Goal: Navigation & Orientation: Find specific page/section

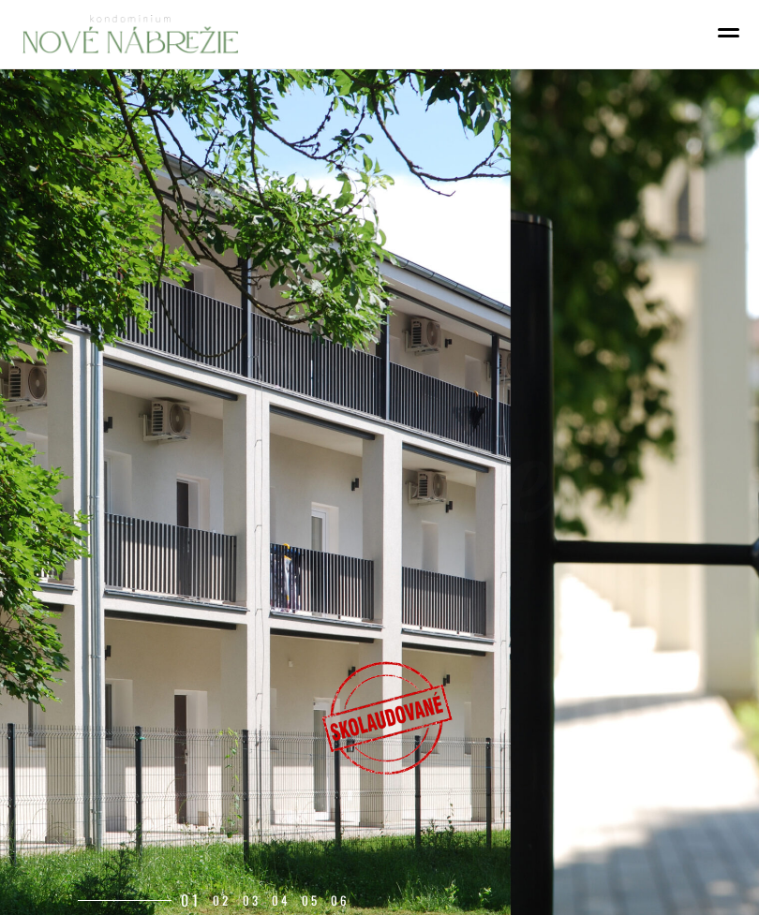
select select "0"
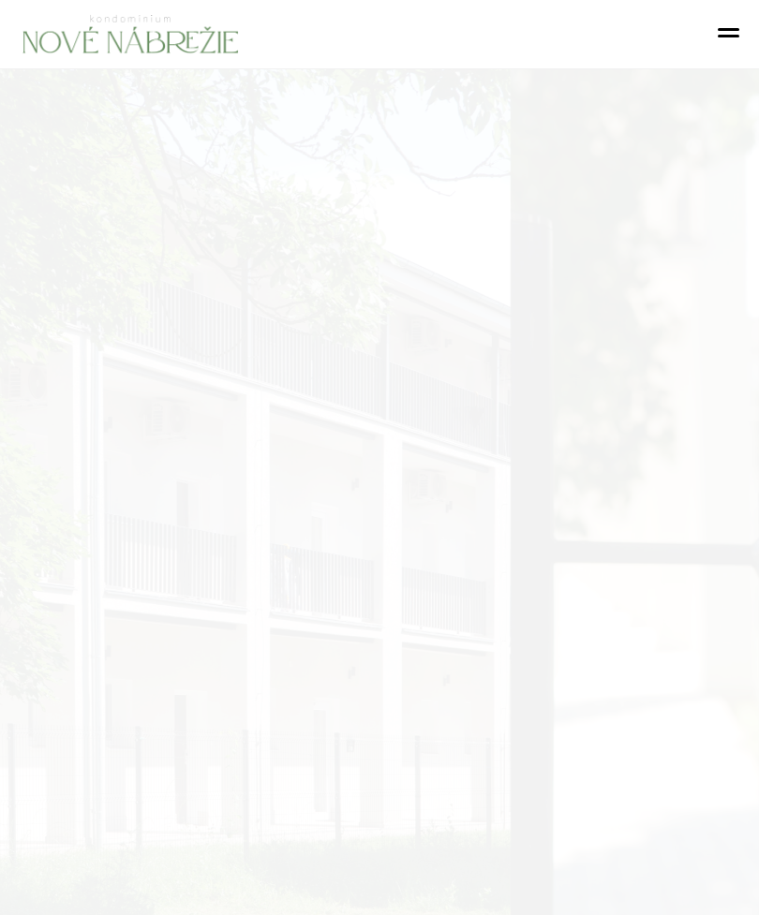
select select "0"
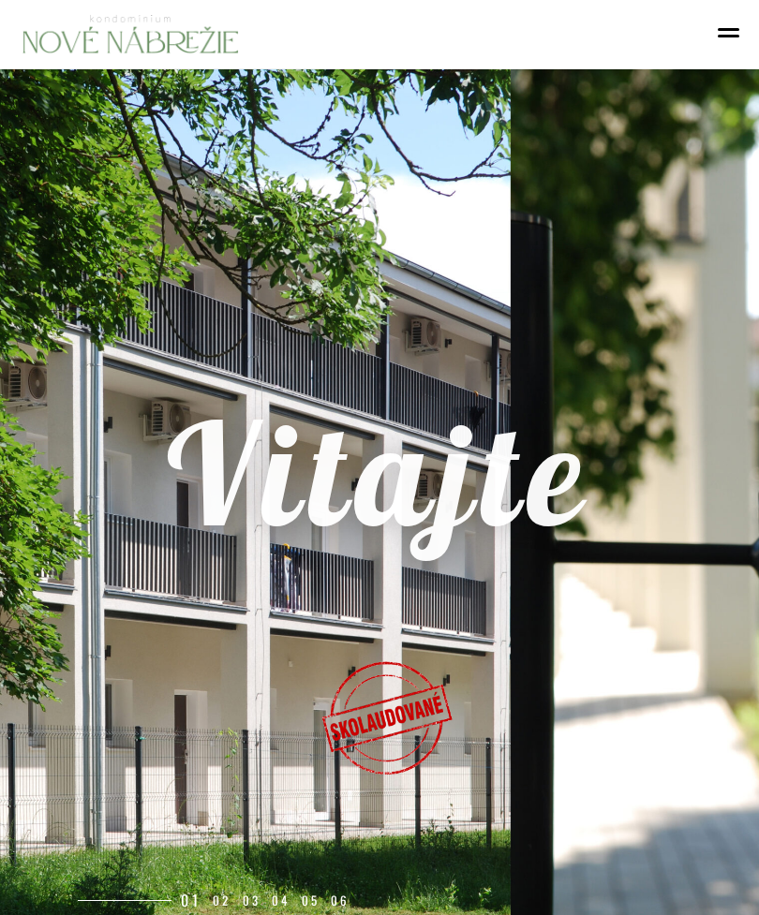
click at [589, 489] on rs-layer "Vitajte" at bounding box center [379, 503] width 507 height 144
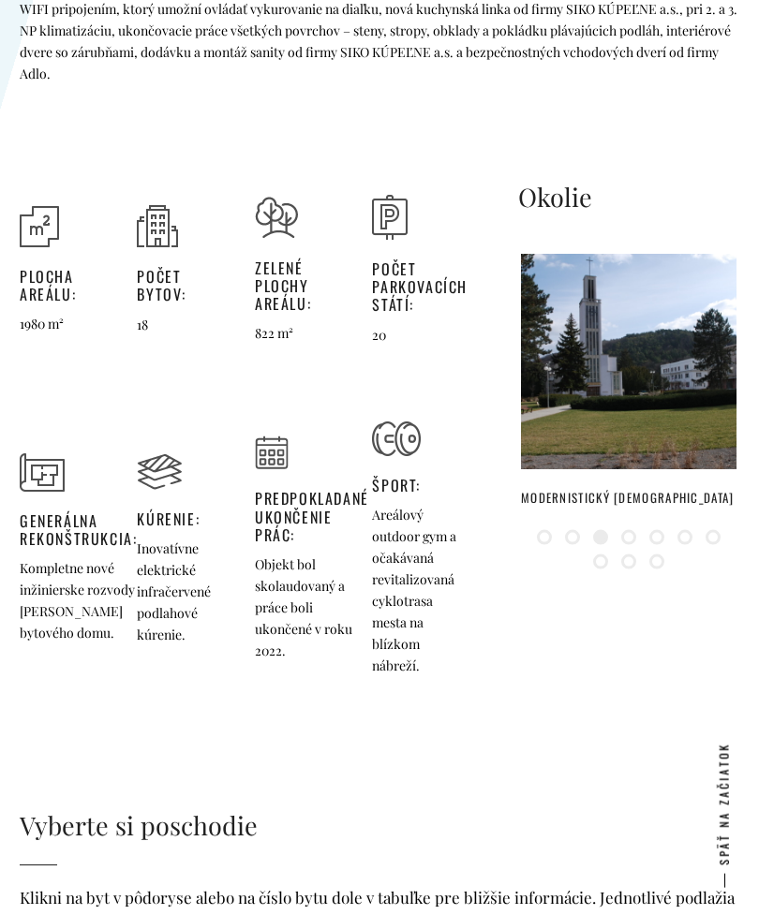
scroll to position [2657, 0]
click at [649, 378] on img at bounding box center [628, 361] width 215 height 215
click at [656, 356] on img at bounding box center [628, 361] width 215 height 215
click at [575, 532] on link at bounding box center [572, 536] width 15 height 15
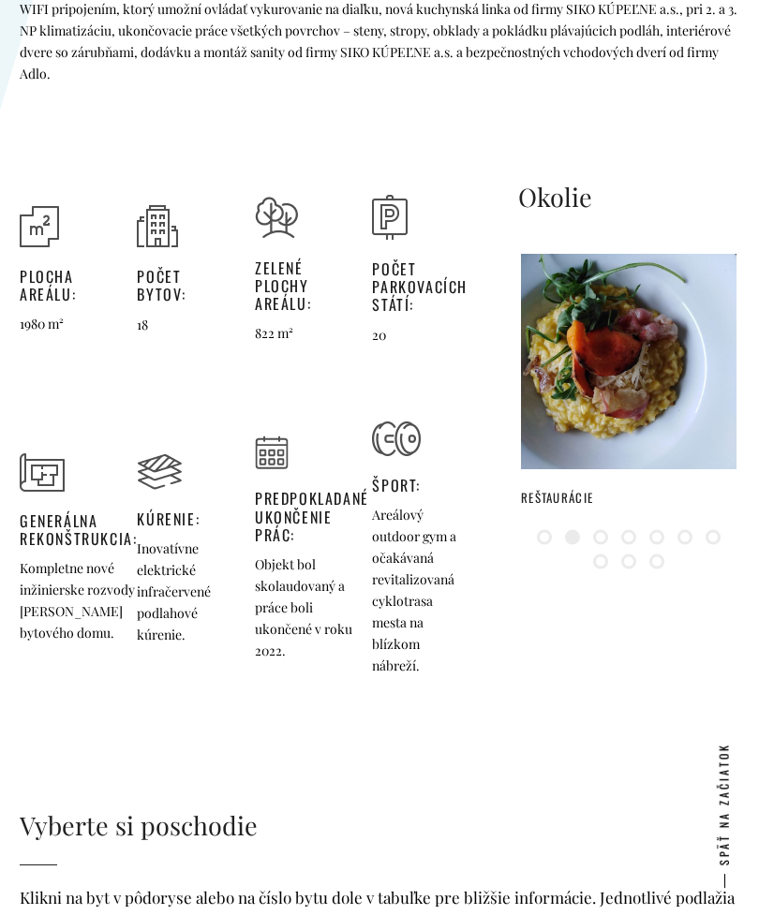
click at [602, 533] on link at bounding box center [600, 537] width 15 height 15
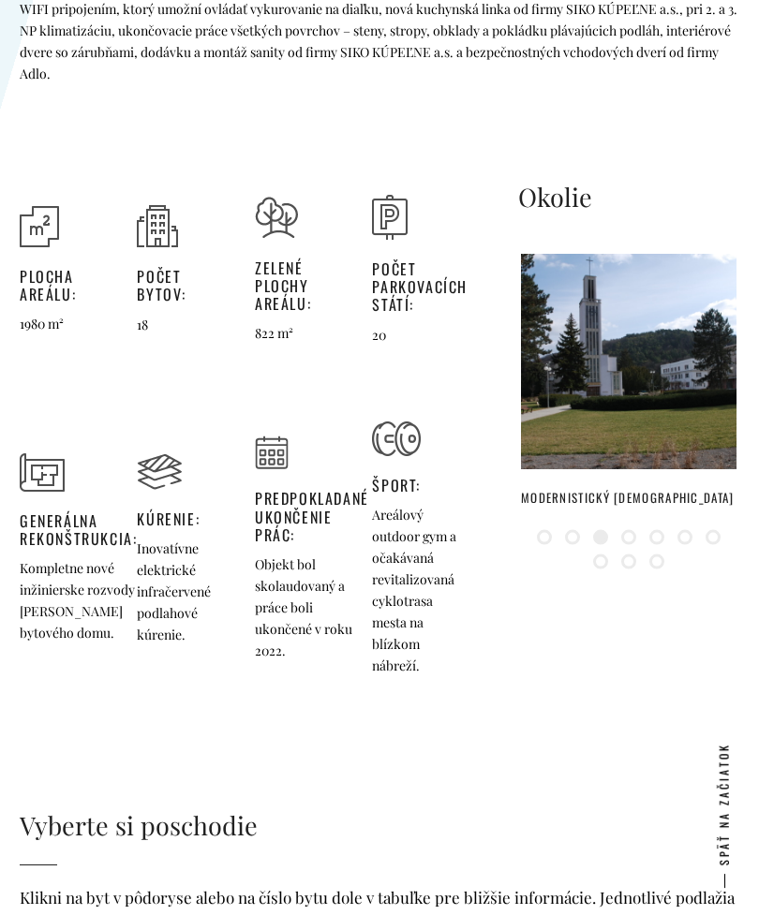
click at [649, 364] on img at bounding box center [628, 361] width 215 height 215
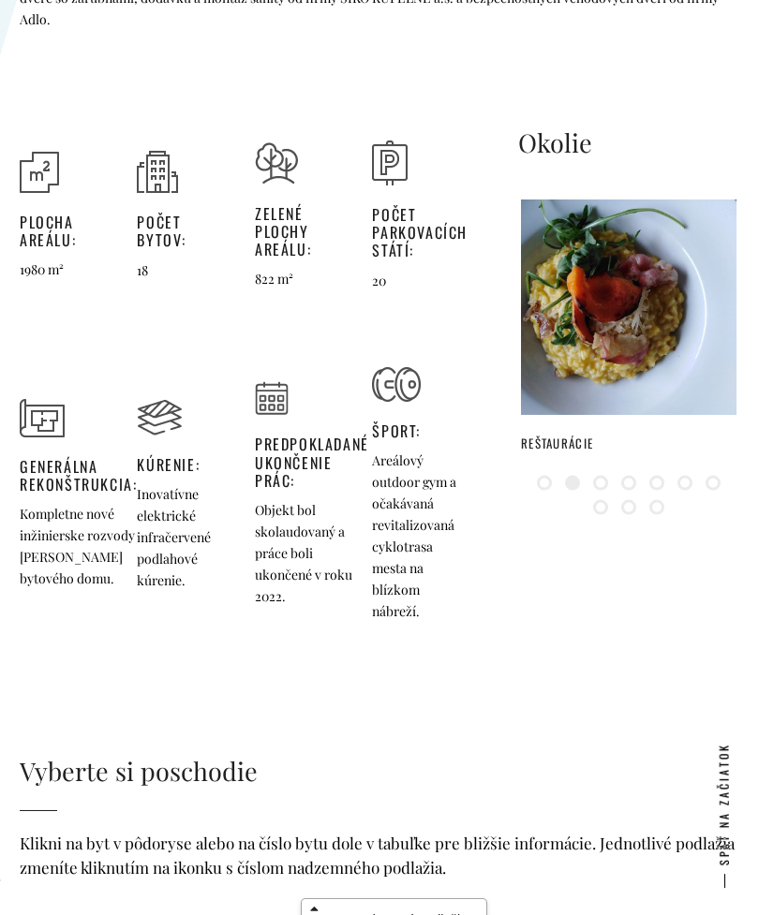
scroll to position [2895, 0]
